Goal: Task Accomplishment & Management: Manage account settings

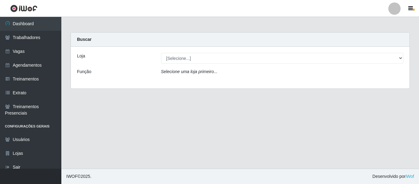
click at [396, 12] on div at bounding box center [394, 8] width 12 height 12
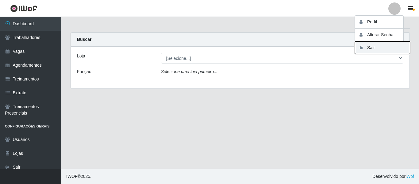
click at [370, 51] on button "Sair" at bounding box center [381, 47] width 55 height 13
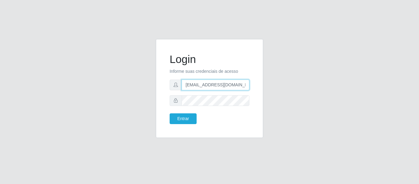
click at [231, 83] on input "[EMAIL_ADDRESS][DOMAIN_NAME]" at bounding box center [215, 84] width 68 height 11
type input "s"
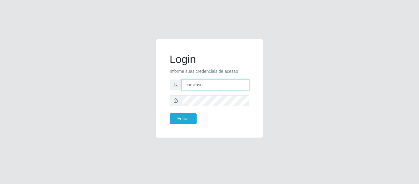
type input "camilasuper@manaira"
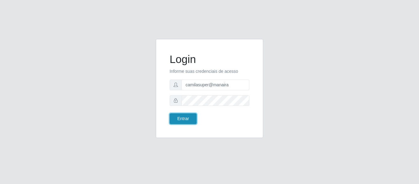
click at [184, 116] on button "Entrar" at bounding box center [182, 118] width 27 height 11
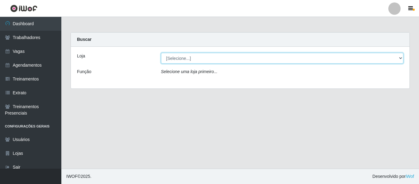
click at [186, 59] on select "[Selecione...] Supermercado Manaira" at bounding box center [282, 58] width 242 height 11
select select "443"
click at [161, 53] on select "[Selecione...] Supermercado Manaira" at bounding box center [282, 58] width 242 height 11
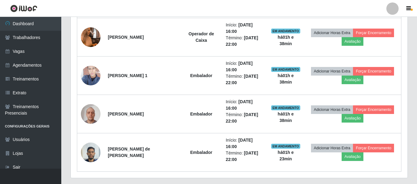
scroll to position [328, 0]
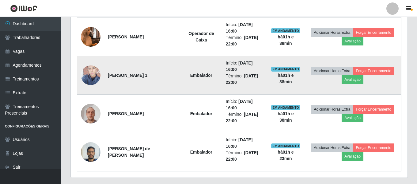
drag, startPoint x: 140, startPoint y: 81, endPoint x: 107, endPoint y: 74, distance: 34.0
click at [107, 74] on td "[PERSON_NAME] 1" at bounding box center [142, 75] width 76 height 38
copy strong "[PERSON_NAME] 1"
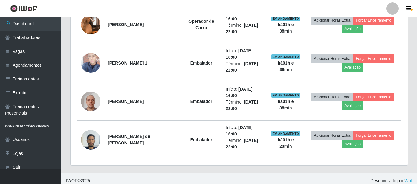
scroll to position [340, 0]
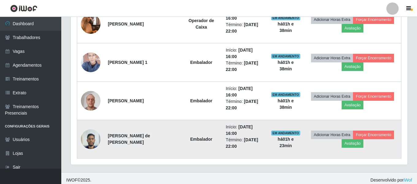
click at [83, 143] on img at bounding box center [91, 139] width 20 height 26
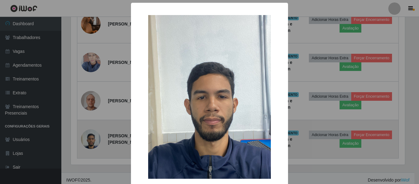
click at [83, 143] on div "× OK Cancel" at bounding box center [209, 92] width 419 height 184
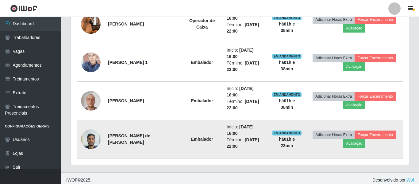
scroll to position [127, 337]
click at [83, 143] on img at bounding box center [91, 139] width 20 height 26
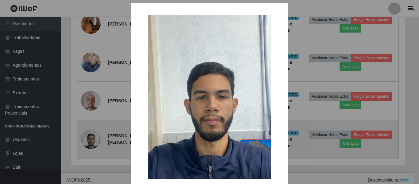
click at [83, 143] on div "× OK Cancel" at bounding box center [209, 92] width 419 height 184
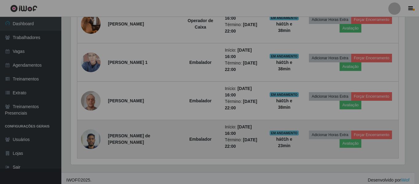
scroll to position [127, 337]
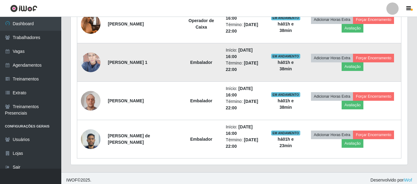
click at [92, 67] on img at bounding box center [91, 62] width 20 height 35
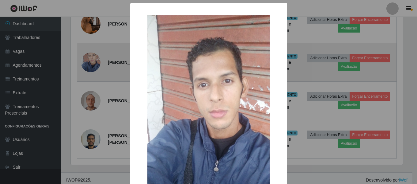
scroll to position [127, 334]
click at [92, 67] on div "× OK Cancel" at bounding box center [209, 92] width 419 height 184
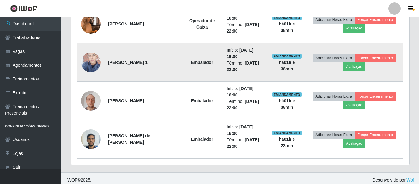
scroll to position [127, 337]
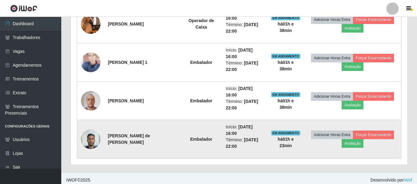
click at [92, 138] on img at bounding box center [91, 139] width 20 height 26
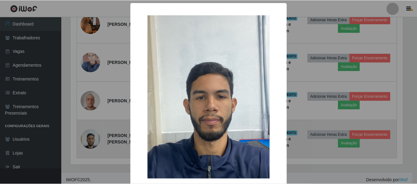
scroll to position [127, 334]
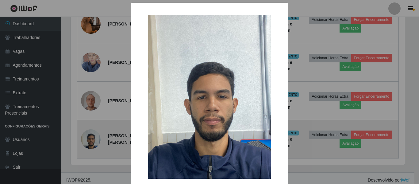
click at [92, 138] on div "× OK Cancel" at bounding box center [209, 92] width 419 height 184
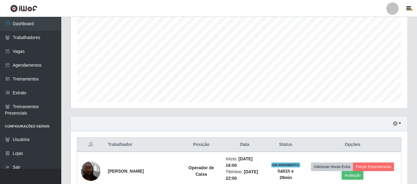
scroll to position [116, 0]
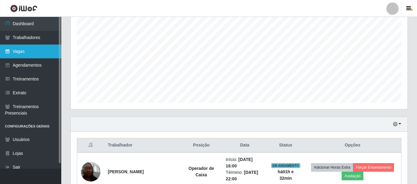
click at [27, 45] on link "Vagas" at bounding box center [30, 51] width 61 height 14
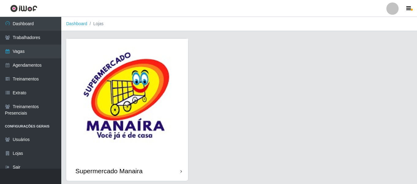
click at [112, 59] on img at bounding box center [127, 100] width 122 height 122
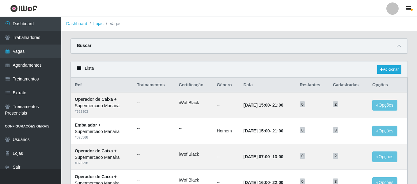
click at [183, 11] on header "Perfil Alterar Senha Sair" at bounding box center [208, 8] width 417 height 17
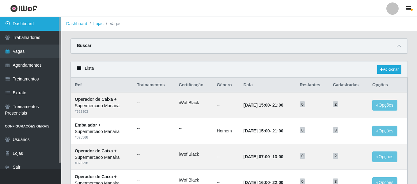
click at [48, 25] on link "Dashboard" at bounding box center [30, 24] width 61 height 14
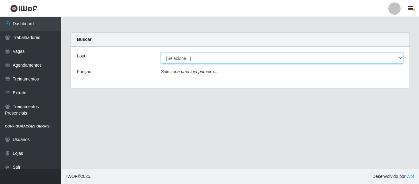
click at [189, 56] on select "[Selecione...] Supermercado Manaira" at bounding box center [282, 58] width 242 height 11
select select "443"
click at [161, 53] on select "[Selecione...] Supermercado Manaira" at bounding box center [282, 58] width 242 height 11
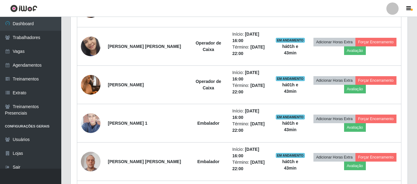
scroll to position [344, 0]
